Goal: Transaction & Acquisition: Subscribe to service/newsletter

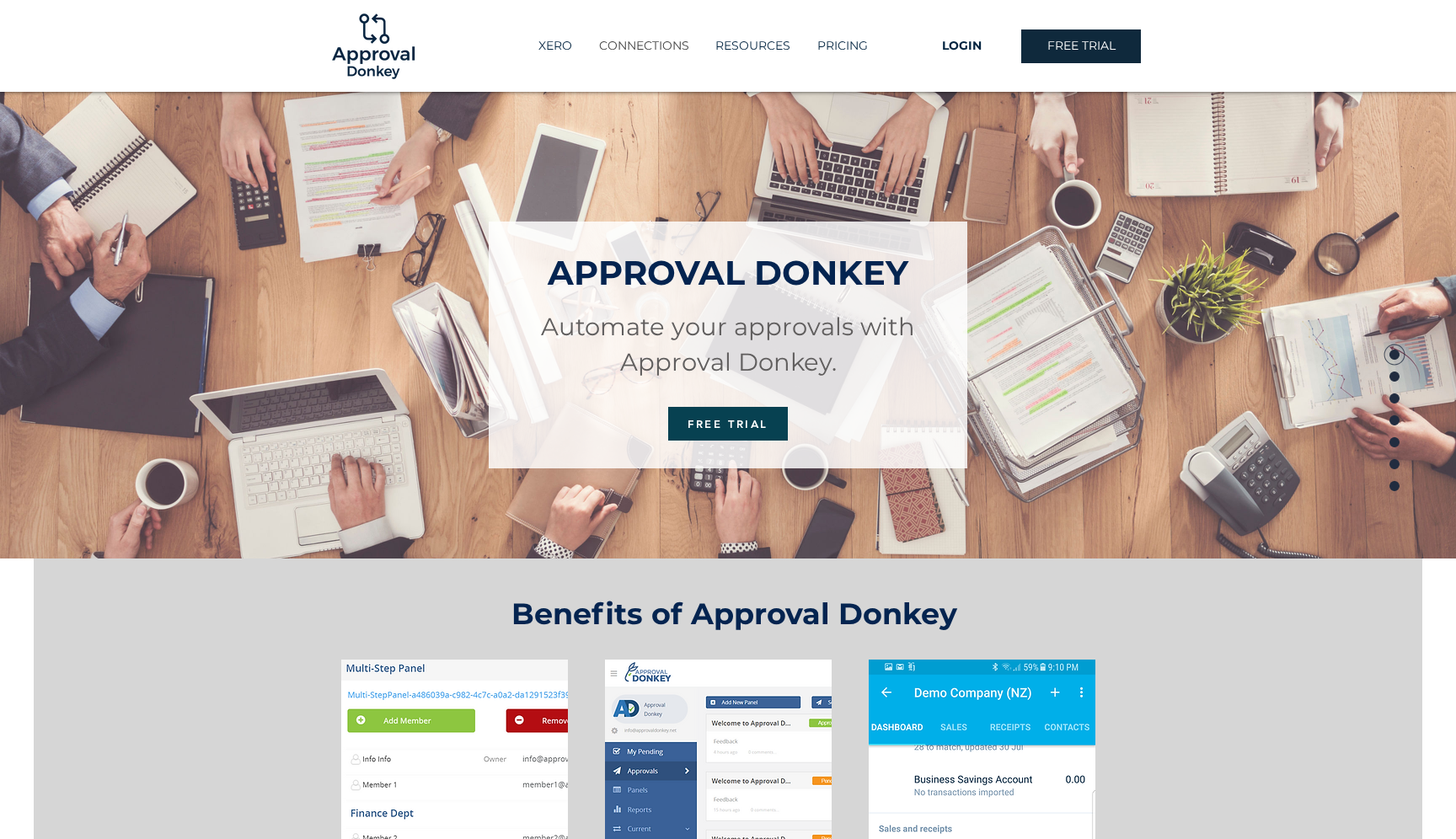
click at [628, 50] on p "CONNECTIONS" at bounding box center [644, 45] width 107 height 27
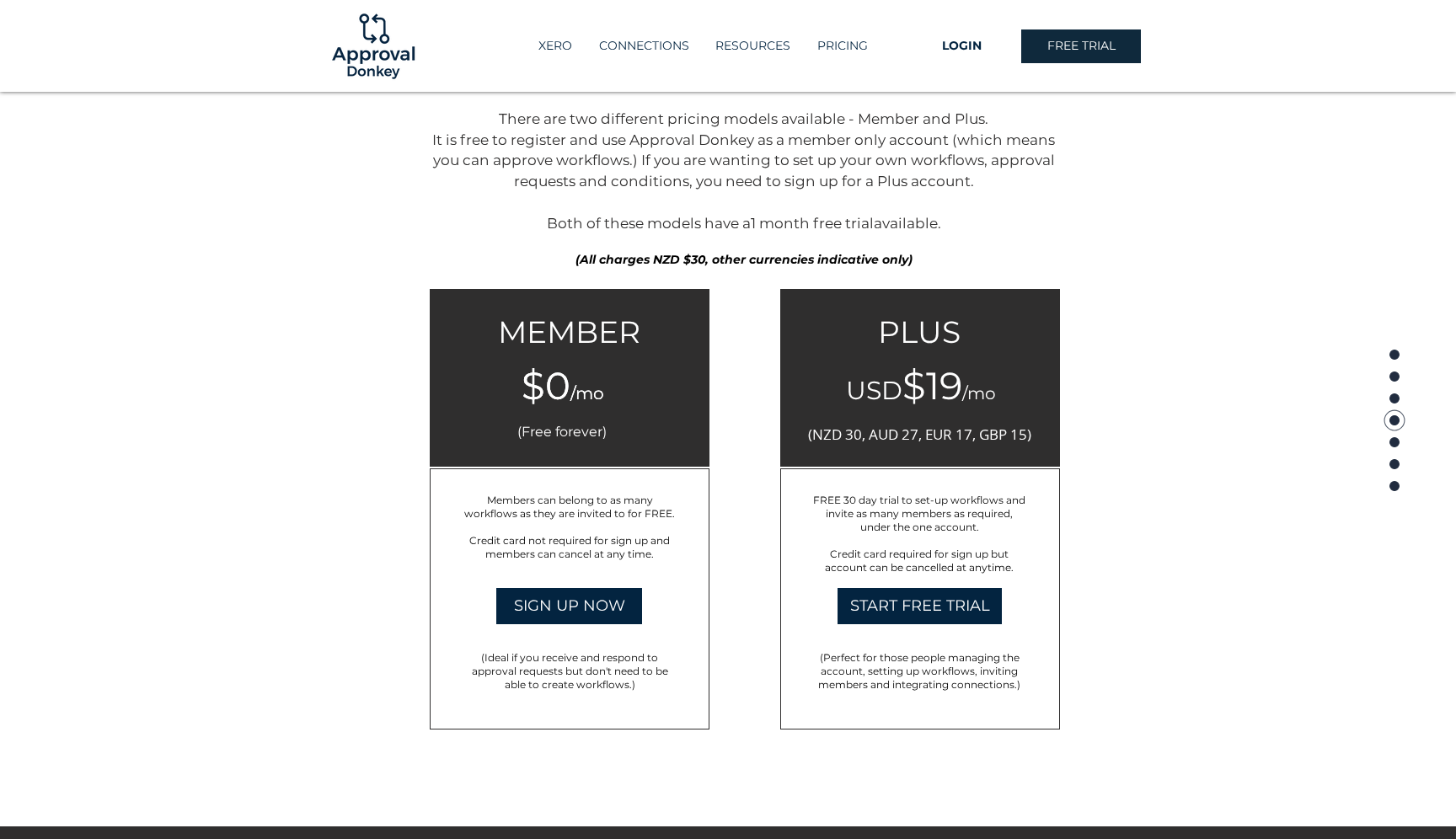
scroll to position [2537, 0]
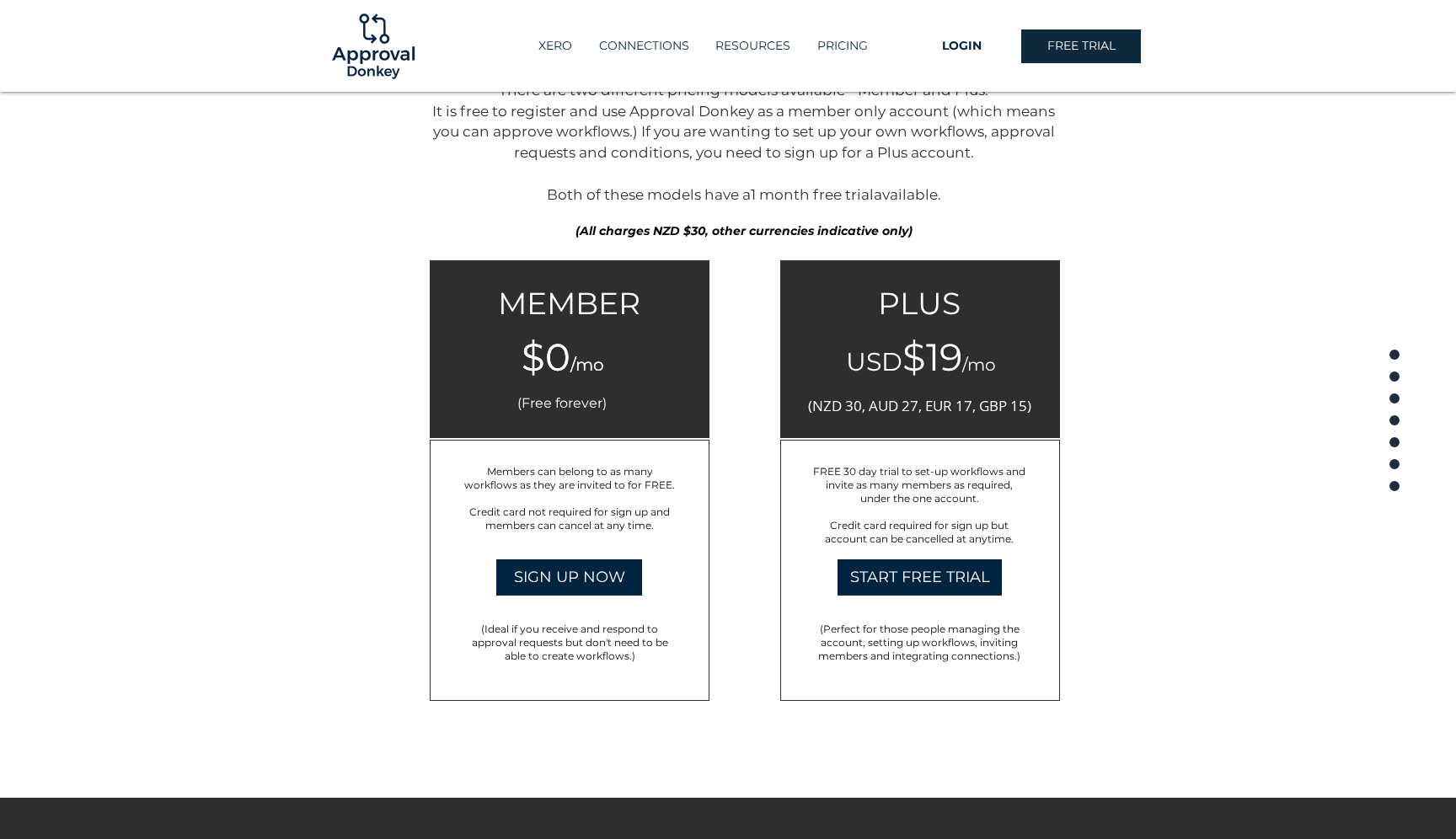
click at [536, 465] on span "Members can belong to as many workflows as they are invited to for FREE." at bounding box center [569, 478] width 210 height 27
click at [519, 477] on span "Members can belong to as many workflows as they are invited to for FREE." at bounding box center [569, 478] width 210 height 27
drag, startPoint x: 519, startPoint y: 477, endPoint x: 561, endPoint y: 487, distance: 43.2
click at [561, 487] on span "Members can belong to as many workflows as they are invited to for FREE." at bounding box center [569, 478] width 210 height 27
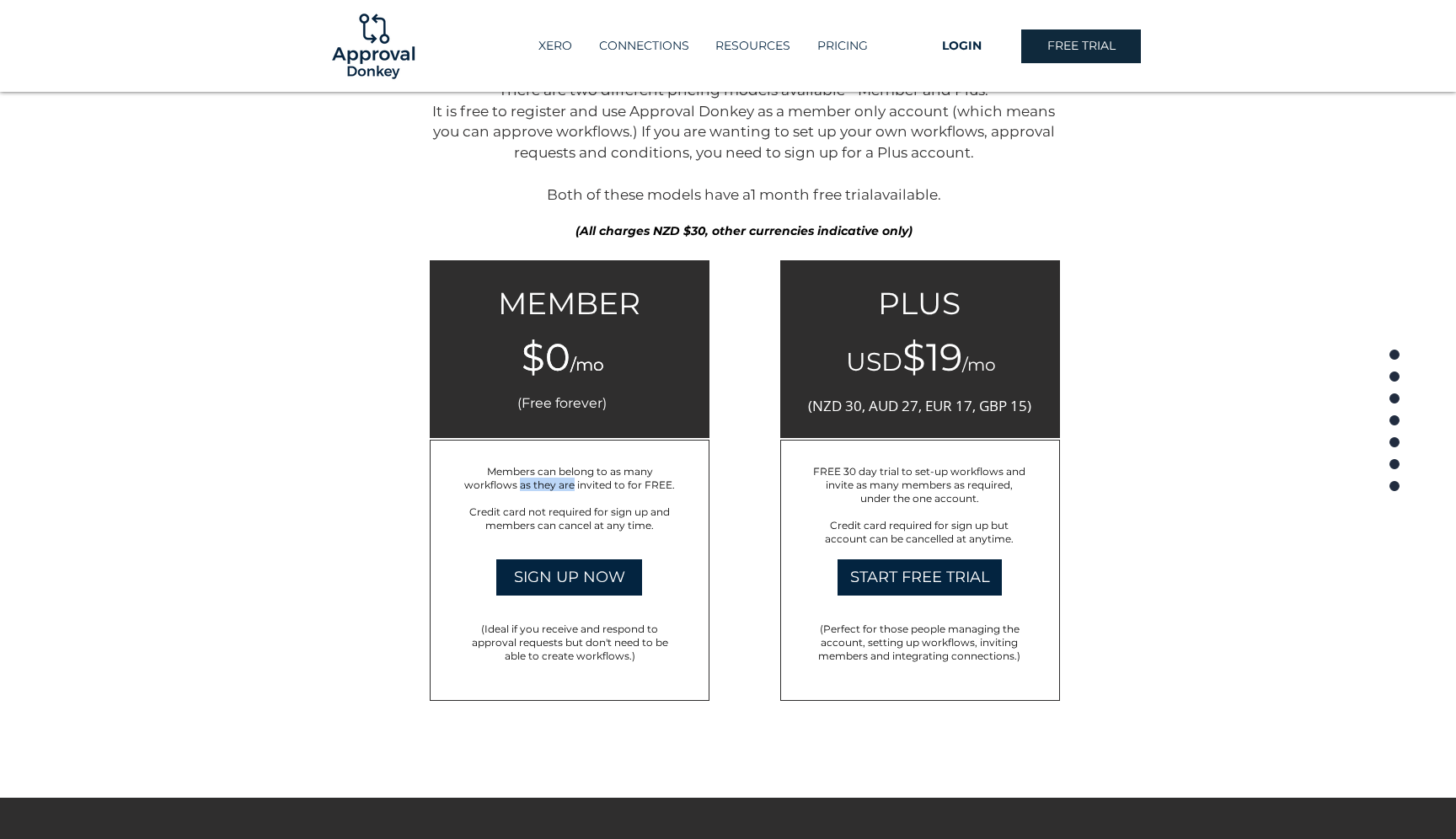
click at [561, 487] on span "Members can belong to as many workflows as they are invited to for FREE." at bounding box center [569, 478] width 210 height 27
click at [577, 511] on span "Credit card not required for sign up and members can cancel at any time." at bounding box center [569, 519] width 201 height 27
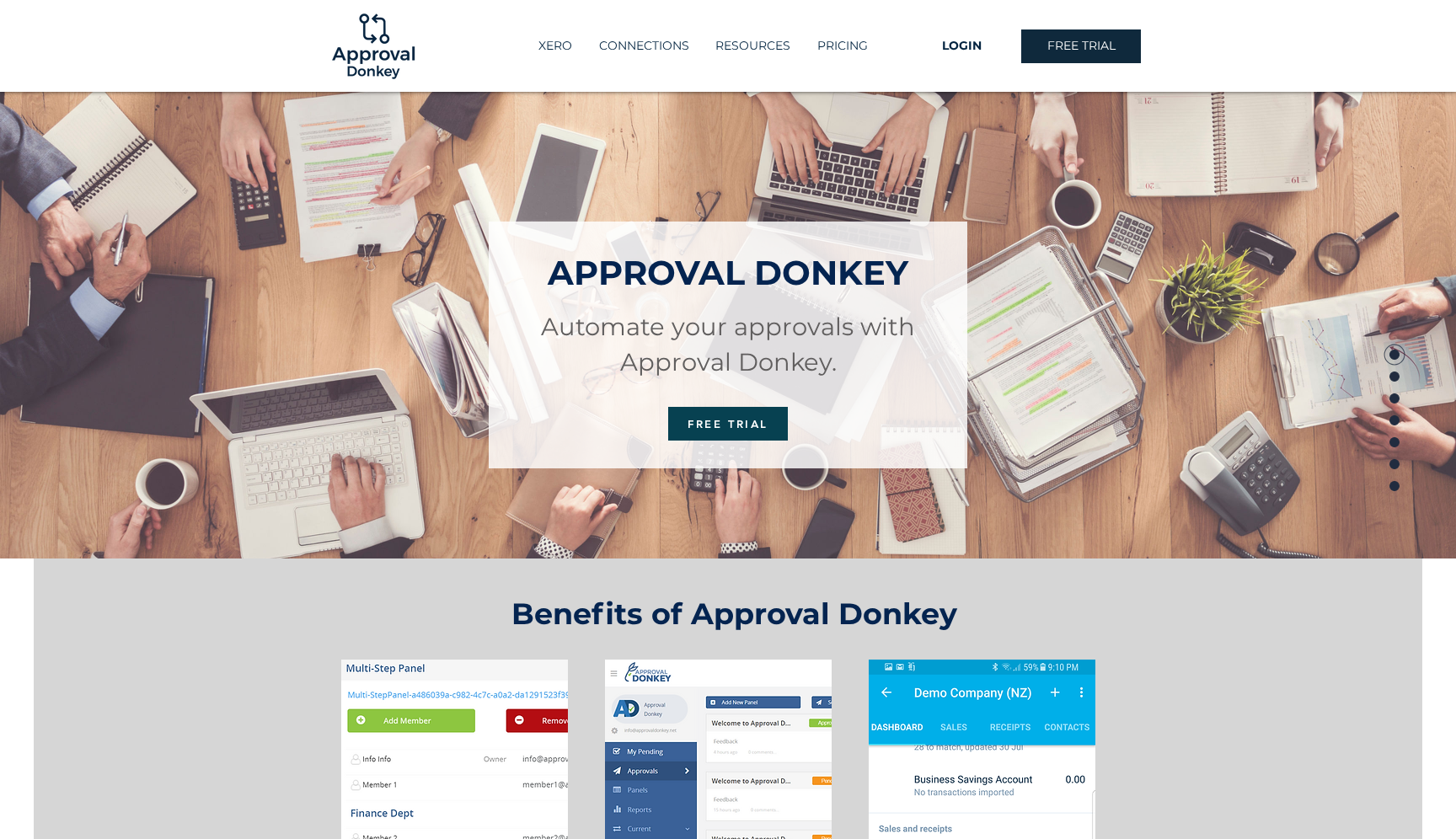
scroll to position [467, 0]
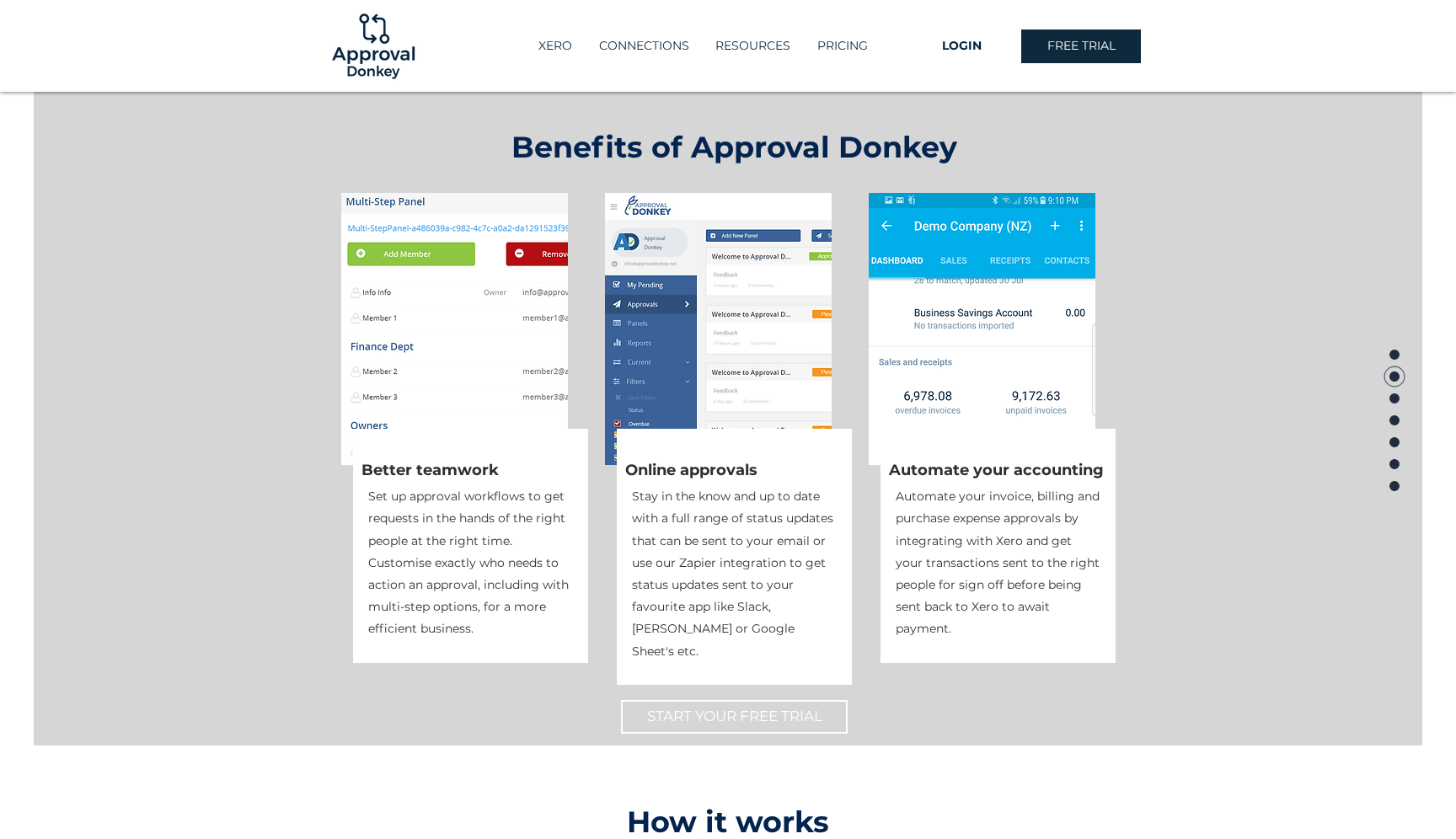
click at [740, 713] on span "START YOUR FREE TRIAL" at bounding box center [734, 716] width 175 height 20
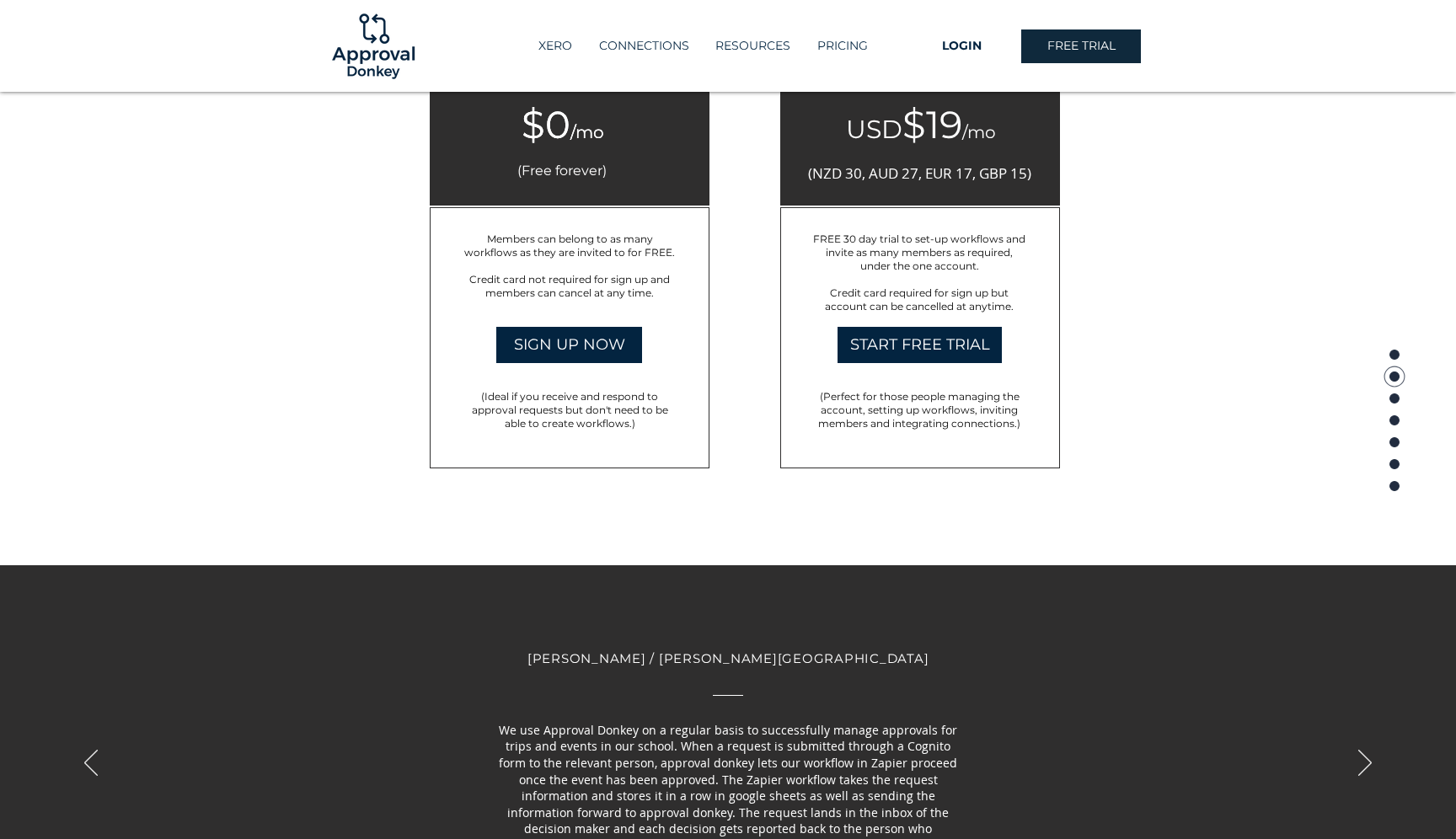
scroll to position [2722, 0]
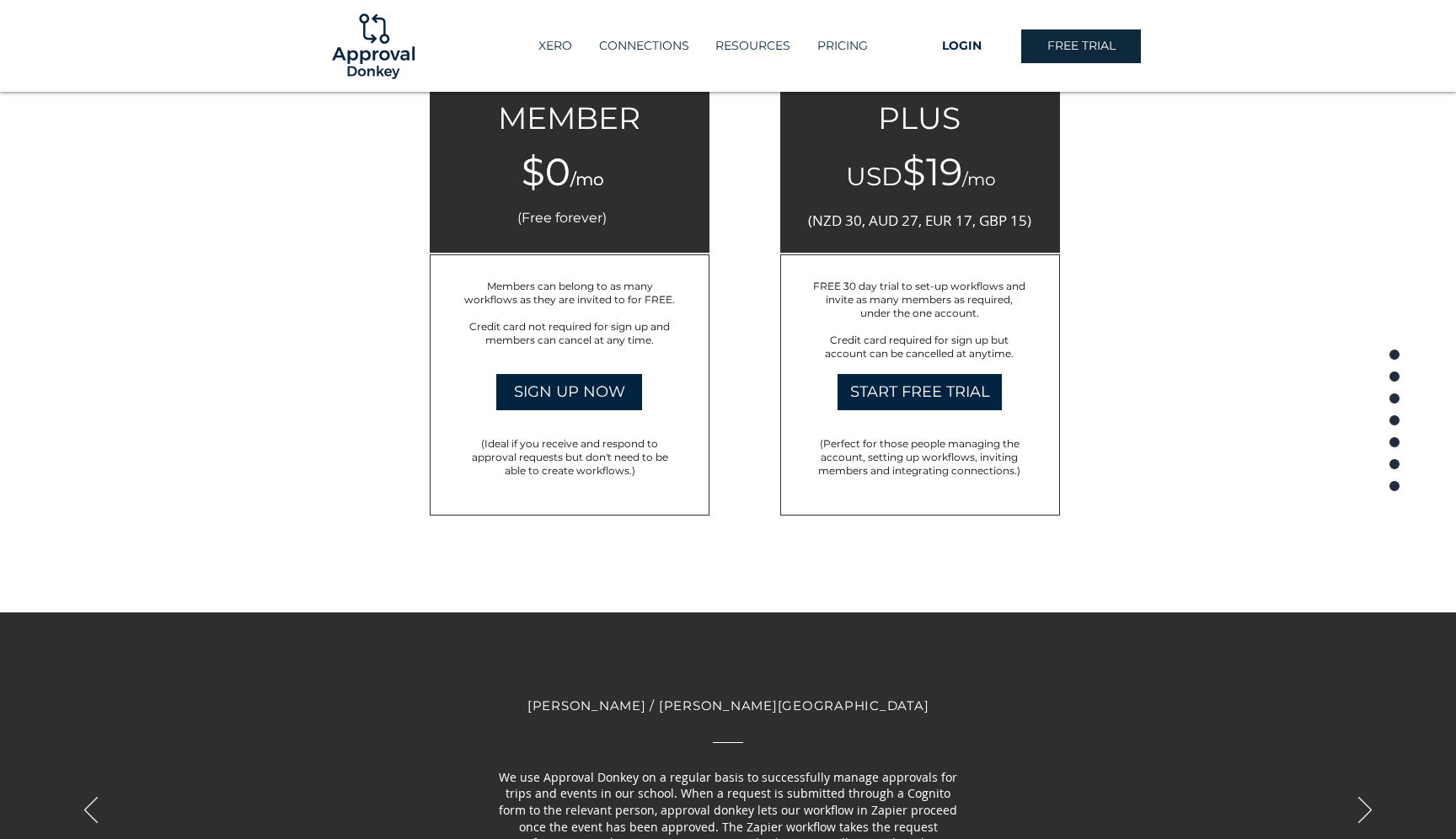
click at [554, 301] on span "Members can belong to as many workflows as they are invited to for FREE." at bounding box center [569, 293] width 210 height 27
drag, startPoint x: 554, startPoint y: 301, endPoint x: 610, endPoint y: 301, distance: 56.0
click at [610, 301] on span "Members can belong to as many workflows as they are invited to for FREE." at bounding box center [569, 293] width 210 height 27
click at [555, 331] on span "Credit card not required for sign up and members can cancel at any time." at bounding box center [569, 332] width 201 height 27
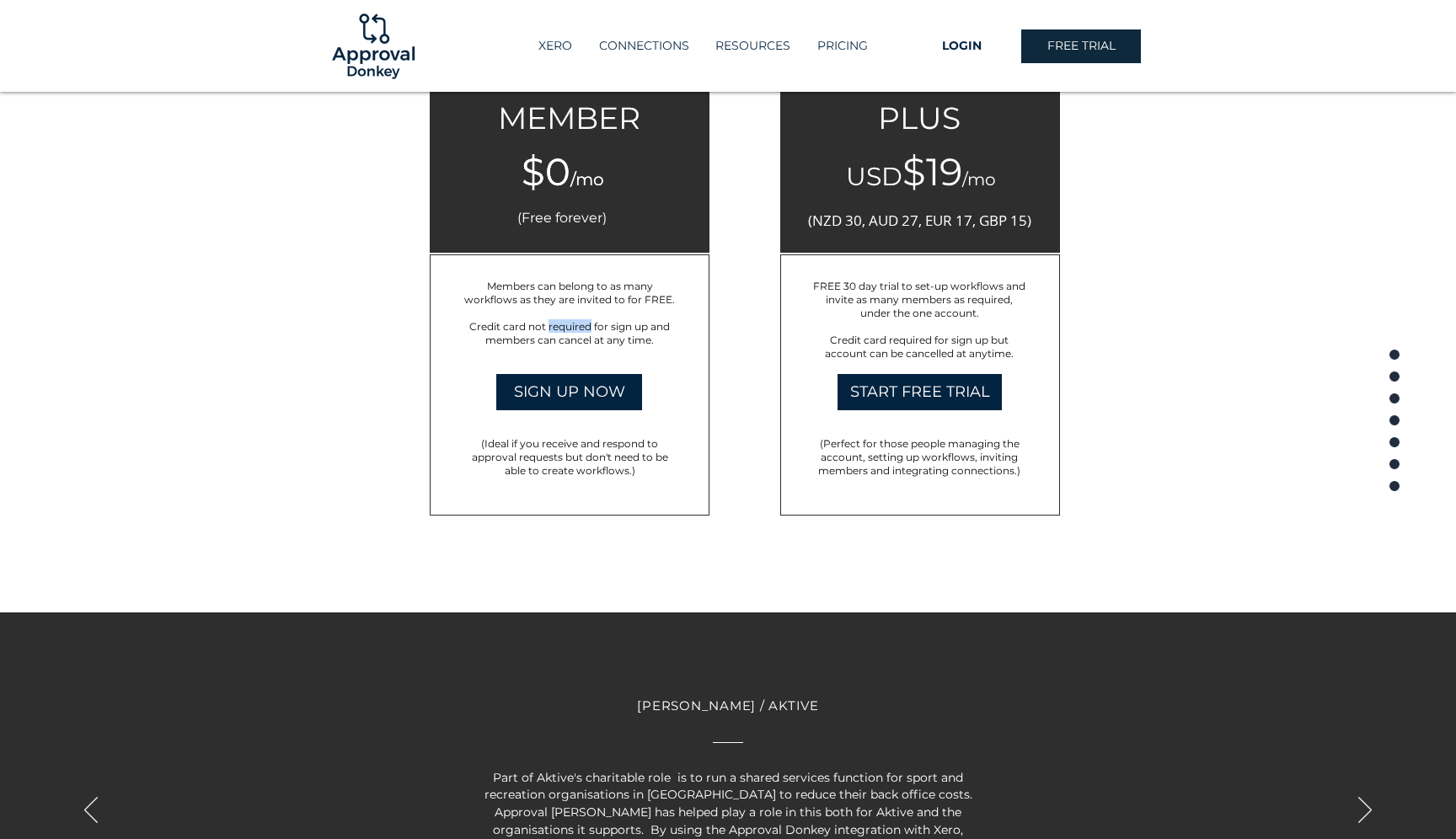
click at [555, 331] on span "Credit card not required for sign up and members can cancel at any time." at bounding box center [569, 332] width 201 height 27
